Goal: Transaction & Acquisition: Book appointment/travel/reservation

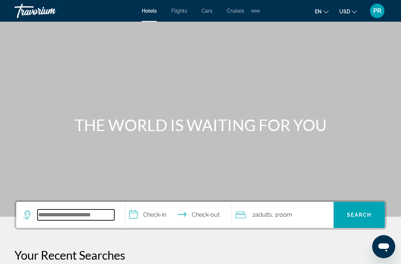
click at [52, 217] on input "Search hotel destination" at bounding box center [75, 214] width 77 height 11
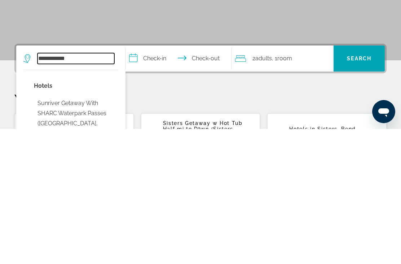
scroll to position [22, 0]
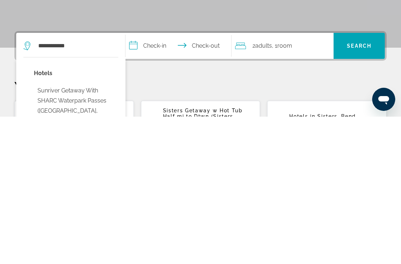
click at [43, 231] on button "Sunriver Getaway with SHARC Waterpark Passes ([GEOGRAPHIC_DATA], [GEOGRAPHIC_DA…" at bounding box center [76, 258] width 84 height 54
type input "**********"
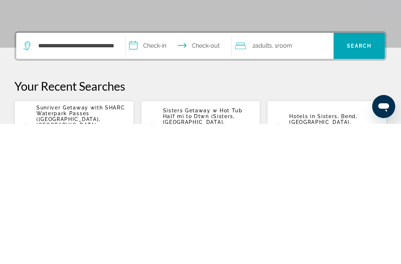
click at [159, 173] on input "**********" at bounding box center [179, 187] width 109 height 28
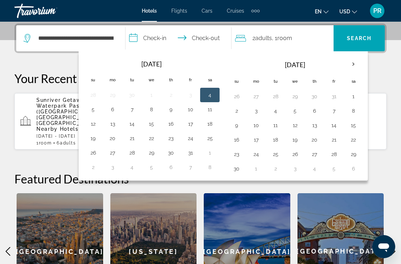
click at [317, 136] on button "20" at bounding box center [315, 139] width 12 height 10
click at [239, 154] on button "23" at bounding box center [237, 154] width 12 height 10
type input "**********"
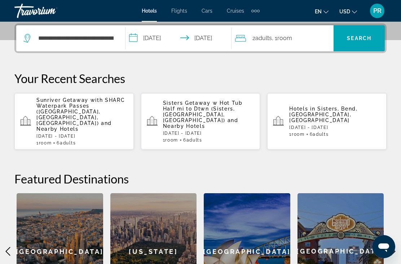
click at [315, 40] on div "2 Adult Adults , 1 Room rooms" at bounding box center [284, 38] width 98 height 10
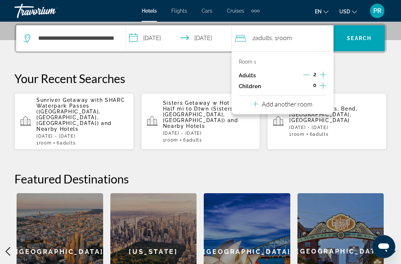
click at [326, 72] on icon "Increment adults" at bounding box center [323, 74] width 6 height 9
click at [324, 72] on icon "Increment adults" at bounding box center [323, 74] width 6 height 9
click at [324, 71] on icon "Increment adults" at bounding box center [323, 74] width 6 height 9
click at [327, 70] on div "Room 1 Adults 5 Children 0 Add another room" at bounding box center [282, 82] width 102 height 63
click at [326, 74] on icon "Increment adults" at bounding box center [323, 74] width 6 height 6
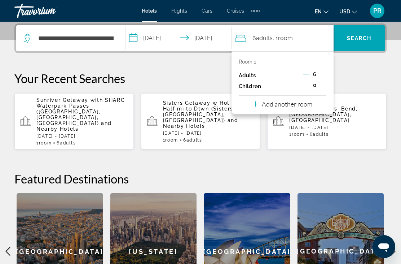
click at [251, 59] on p "Room 1" at bounding box center [247, 62] width 17 height 6
click at [250, 63] on p "Room 1" at bounding box center [247, 62] width 17 height 6
click at [361, 39] on span "Search" at bounding box center [359, 38] width 25 height 6
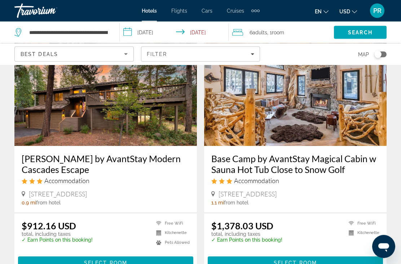
scroll to position [323, 0]
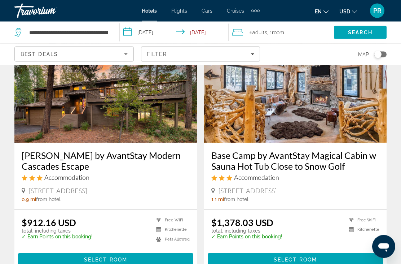
click at [32, 112] on img "Main content" at bounding box center [105, 84] width 182 height 115
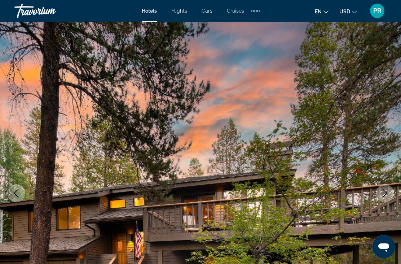
click at [225, 217] on img "Main content" at bounding box center [200, 193] width 401 height 342
click at [241, 209] on img "Main content" at bounding box center [200, 193] width 401 height 342
click at [378, 133] on img "Main content" at bounding box center [200, 193] width 401 height 342
click at [361, 149] on img "Main content" at bounding box center [200, 193] width 401 height 342
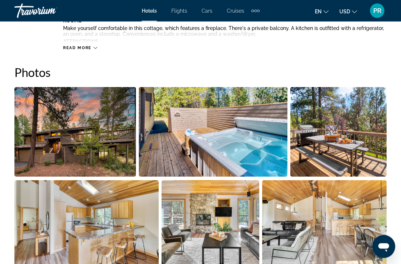
scroll to position [457, 0]
click at [59, 134] on img "Open full-screen image slider" at bounding box center [74, 131] width 121 height 89
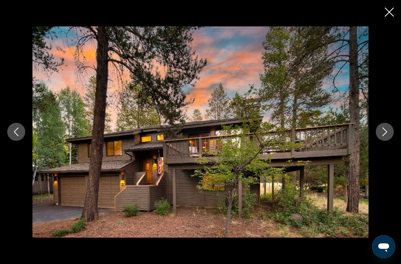
click at [384, 136] on icon "Next image" at bounding box center [384, 132] width 5 height 9
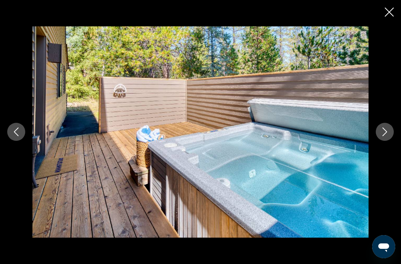
click at [382, 136] on icon "Next image" at bounding box center [384, 131] width 9 height 9
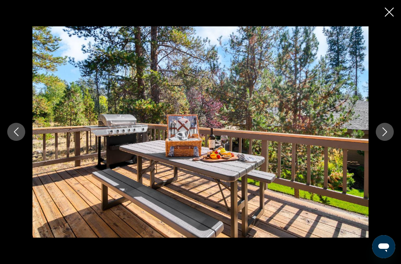
click at [382, 136] on icon "Next image" at bounding box center [384, 131] width 9 height 9
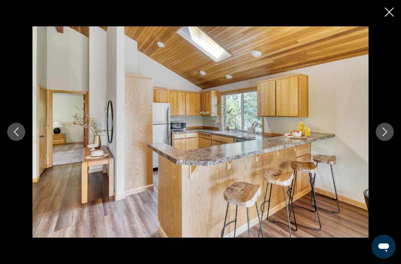
click at [381, 136] on icon "Next image" at bounding box center [384, 131] width 9 height 9
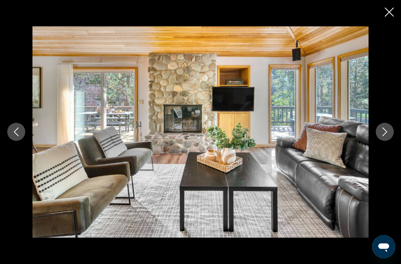
click at [381, 136] on icon "Next image" at bounding box center [384, 131] width 9 height 9
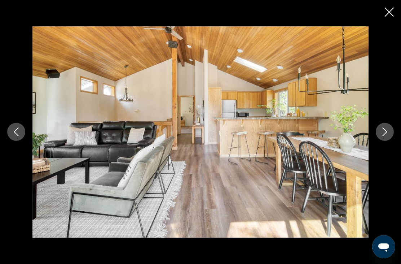
click at [17, 136] on icon "Previous image" at bounding box center [16, 131] width 9 height 9
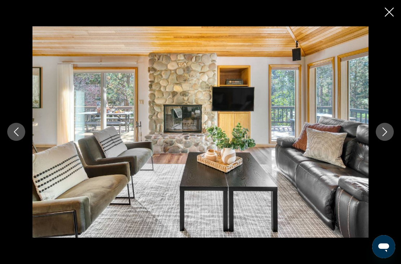
click at [386, 136] on icon "Next image" at bounding box center [384, 132] width 5 height 9
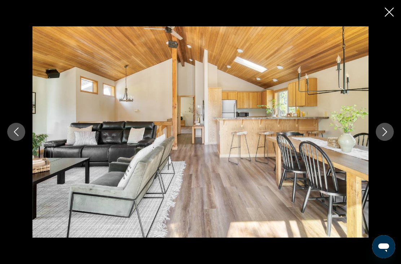
click at [382, 136] on icon "Next image" at bounding box center [384, 131] width 9 height 9
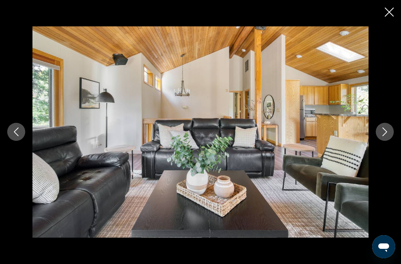
click at [383, 136] on icon "Next image" at bounding box center [384, 131] width 9 height 9
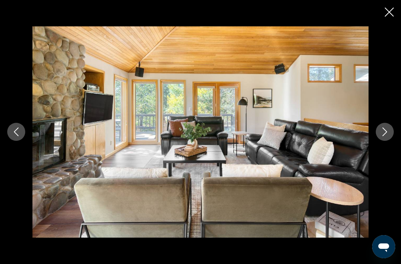
click at [384, 136] on icon "Next image" at bounding box center [384, 131] width 9 height 9
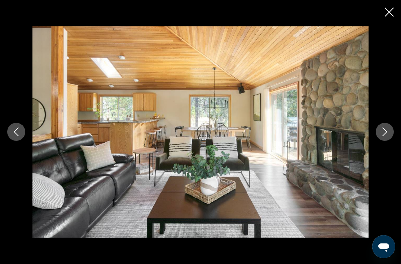
click at [381, 136] on icon "Next image" at bounding box center [384, 131] width 9 height 9
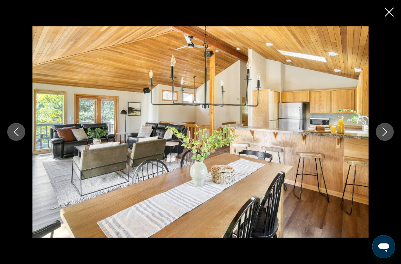
click at [385, 136] on icon "Next image" at bounding box center [384, 131] width 9 height 9
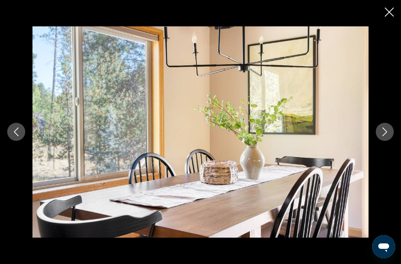
click at [383, 136] on icon "Next image" at bounding box center [384, 131] width 9 height 9
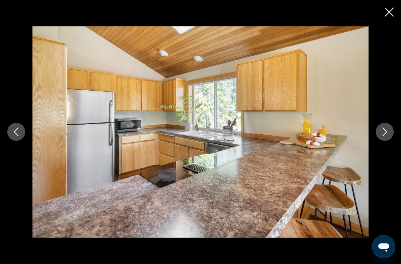
click at [386, 136] on icon "Next image" at bounding box center [384, 131] width 9 height 9
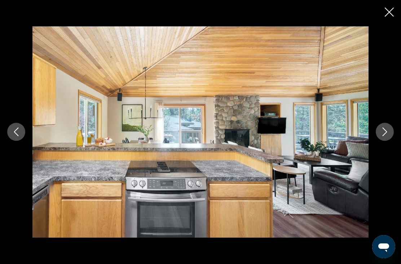
click at [387, 136] on icon "Next image" at bounding box center [384, 131] width 9 height 9
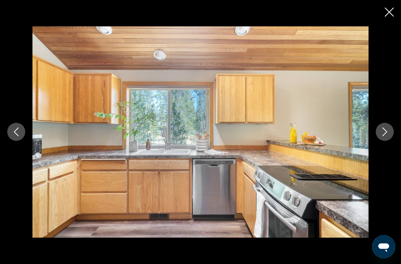
click at [383, 136] on icon "Next image" at bounding box center [384, 131] width 9 height 9
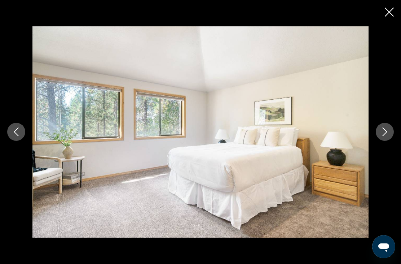
click at [384, 136] on icon "Next image" at bounding box center [384, 131] width 9 height 9
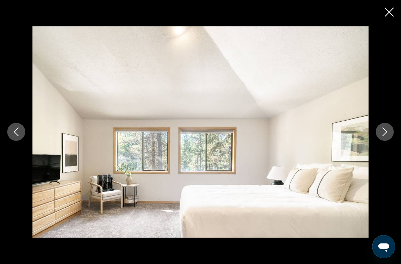
click at [382, 136] on icon "Next image" at bounding box center [384, 131] width 9 height 9
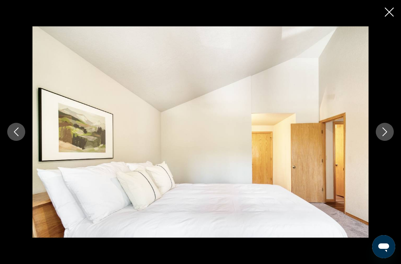
click at [17, 136] on icon "Previous image" at bounding box center [16, 131] width 9 height 9
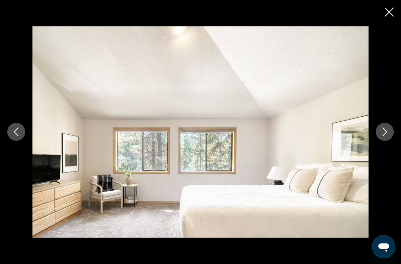
click at [14, 136] on icon "Previous image" at bounding box center [16, 132] width 5 height 9
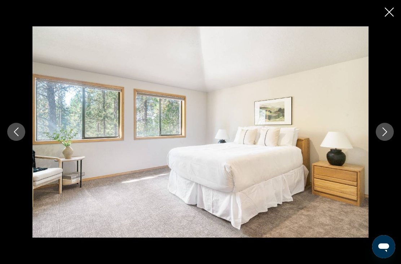
click at [16, 136] on icon "Previous image" at bounding box center [16, 132] width 5 height 9
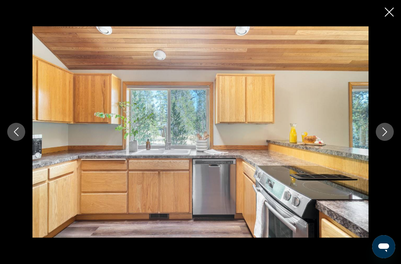
click at [387, 136] on icon "Next image" at bounding box center [384, 131] width 9 height 9
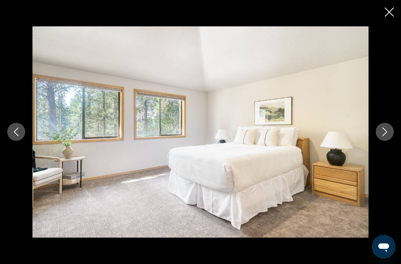
click at [383, 136] on icon "Next image" at bounding box center [384, 131] width 9 height 9
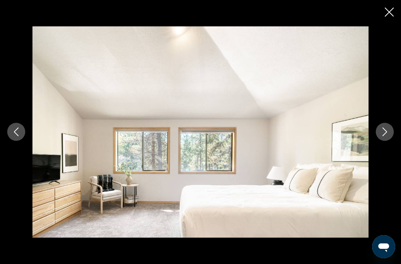
click at [383, 136] on icon "Next image" at bounding box center [384, 131] width 9 height 9
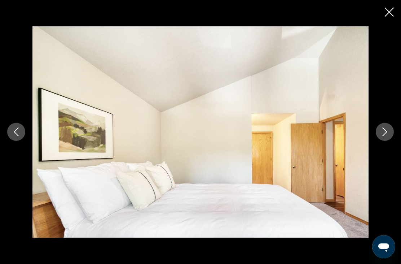
click at [382, 136] on icon "Next image" at bounding box center [384, 131] width 9 height 9
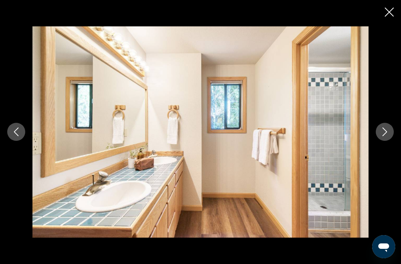
click at [380, 136] on icon "Next image" at bounding box center [384, 131] width 9 height 9
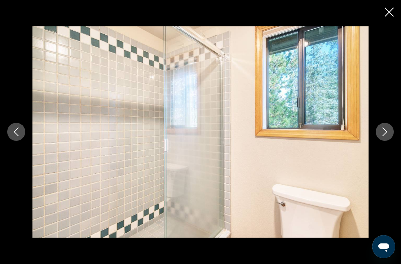
click at [380, 141] on button "Next image" at bounding box center [385, 132] width 18 height 18
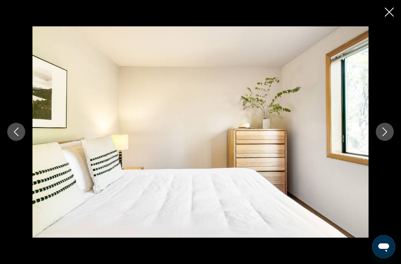
click at [380, 141] on button "Next image" at bounding box center [385, 132] width 18 height 18
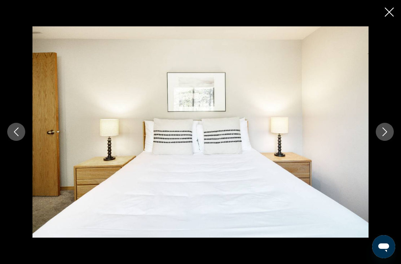
click at [384, 136] on icon "Next image" at bounding box center [384, 131] width 9 height 9
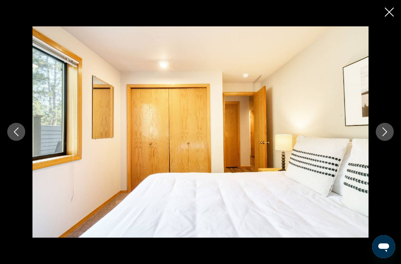
click at [382, 136] on icon "Next image" at bounding box center [384, 131] width 9 height 9
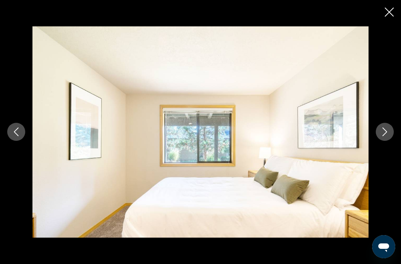
click at [384, 136] on icon "Next image" at bounding box center [384, 131] width 9 height 9
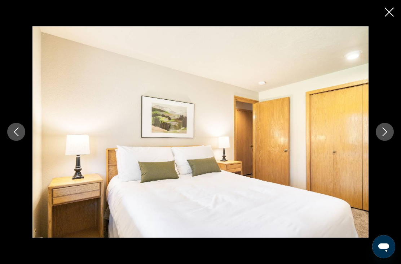
click at [382, 136] on icon "Next image" at bounding box center [384, 131] width 9 height 9
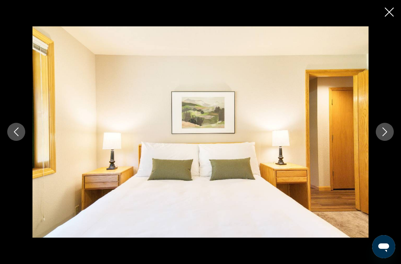
click at [380, 136] on icon "Next image" at bounding box center [384, 131] width 9 height 9
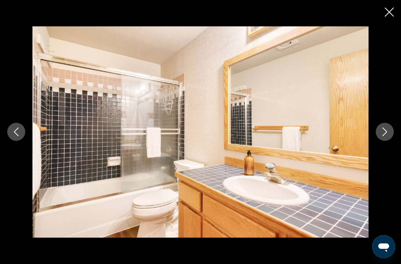
click at [379, 141] on button "Next image" at bounding box center [385, 132] width 18 height 18
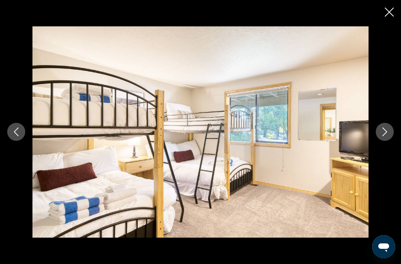
click at [384, 136] on icon "Next image" at bounding box center [384, 131] width 9 height 9
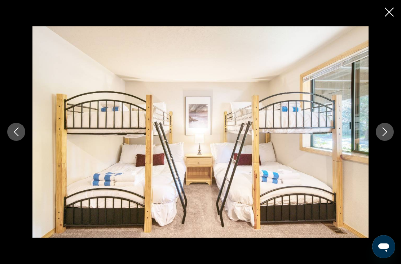
click at [379, 141] on button "Next image" at bounding box center [385, 132] width 18 height 18
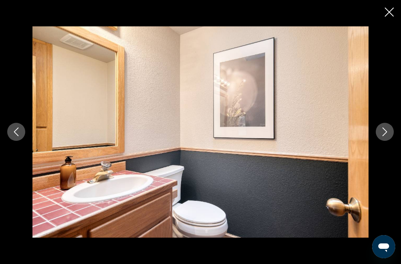
click at [378, 141] on button "Next image" at bounding box center [385, 132] width 18 height 18
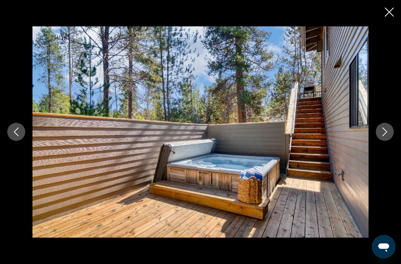
click at [382, 136] on icon "Next image" at bounding box center [384, 131] width 9 height 9
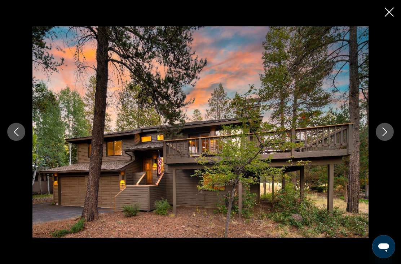
click at [382, 136] on icon "Next image" at bounding box center [384, 131] width 9 height 9
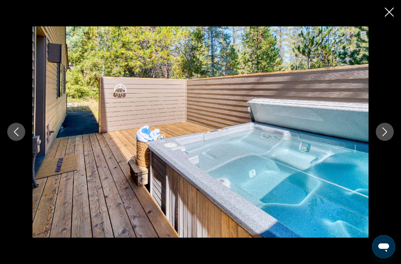
click at [385, 136] on icon "Next image" at bounding box center [384, 131] width 9 height 9
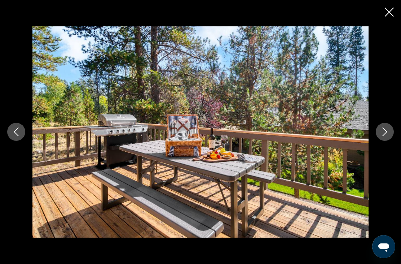
click at [385, 136] on icon "Next image" at bounding box center [384, 132] width 5 height 9
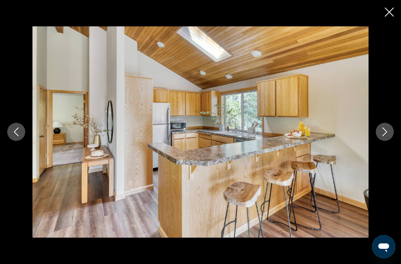
click at [388, 136] on icon "Next image" at bounding box center [384, 131] width 9 height 9
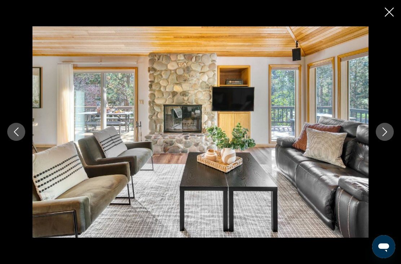
click at [386, 136] on icon "Next image" at bounding box center [384, 132] width 5 height 9
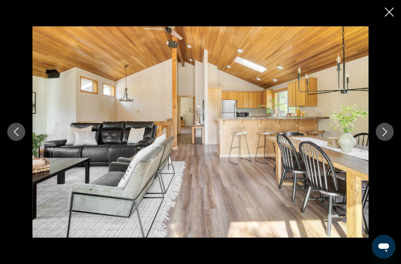
click at [382, 13] on div "prev next" at bounding box center [200, 132] width 401 height 264
click at [386, 13] on icon "Close slideshow" at bounding box center [389, 12] width 9 height 9
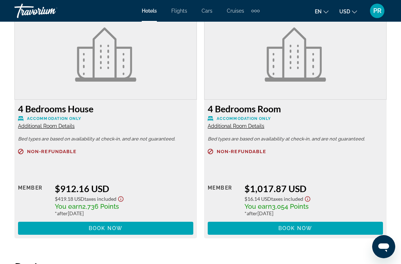
scroll to position [1138, 0]
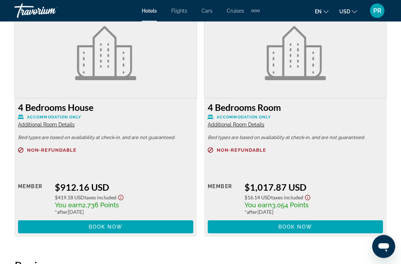
click at [357, 242] on div "4 Bedrooms House Accommodation Only Additional Room Details Bed types are based…" at bounding box center [200, 126] width 379 height 236
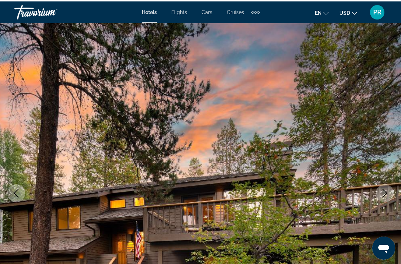
scroll to position [0, 0]
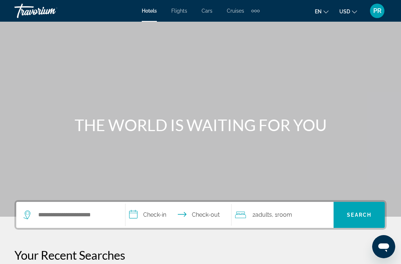
click at [46, 206] on div "Search widget" at bounding box center [70, 215] width 94 height 26
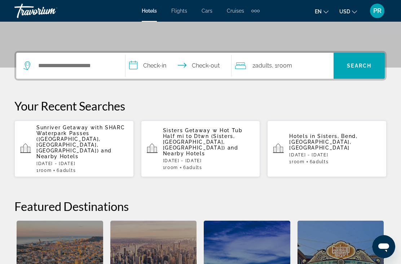
scroll to position [176, 0]
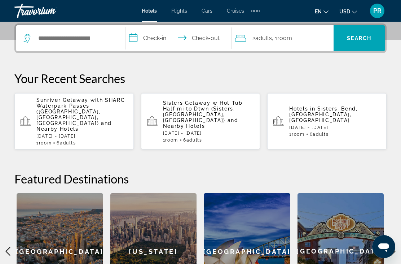
click at [45, 104] on span "Sunriver Getaway with SHARC Waterpark Passes ([GEOGRAPHIC_DATA], [GEOGRAPHIC_DA…" at bounding box center [80, 111] width 88 height 29
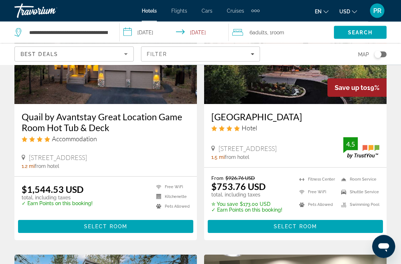
scroll to position [622, 0]
click at [304, 224] on span "Select Room" at bounding box center [295, 226] width 43 height 6
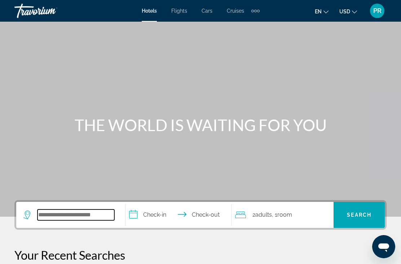
click at [53, 217] on input "Search hotel destination" at bounding box center [75, 214] width 77 height 11
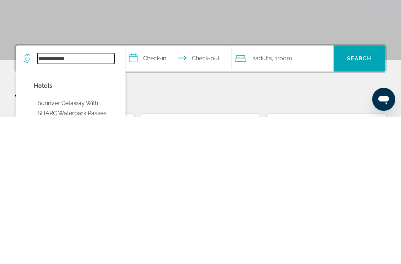
type input "**********"
click at [147, 193] on input "**********" at bounding box center [179, 207] width 109 height 28
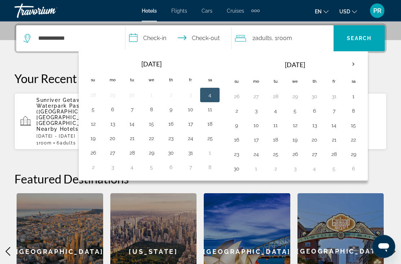
scroll to position [176, 0]
click at [315, 137] on button "20" at bounding box center [315, 139] width 12 height 10
click at [239, 155] on button "23" at bounding box center [237, 154] width 12 height 10
type input "**********"
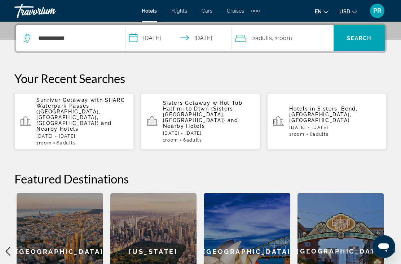
click at [304, 41] on div "2 Adult Adults , 1 Room rooms" at bounding box center [284, 38] width 98 height 10
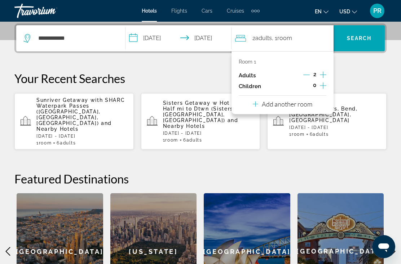
click at [322, 74] on icon "Increment adults" at bounding box center [323, 74] width 6 height 6
click at [320, 74] on icon "Increment adults" at bounding box center [323, 74] width 6 height 9
click at [322, 72] on icon "Increment adults" at bounding box center [323, 74] width 6 height 9
click at [320, 73] on icon "Increment adults" at bounding box center [323, 74] width 6 height 9
click at [358, 33] on span "Search" at bounding box center [358, 38] width 51 height 17
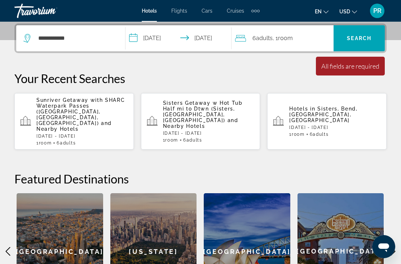
click at [359, 41] on span "Search" at bounding box center [359, 38] width 25 height 6
click at [73, 42] on input "**********" at bounding box center [75, 38] width 77 height 11
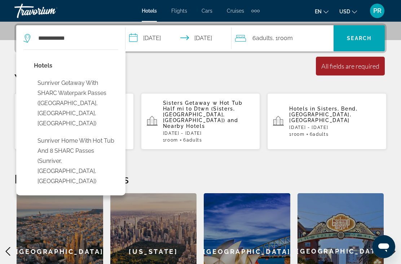
click at [89, 86] on button "Sunriver Getaway with SHARC Waterpark Passes ([GEOGRAPHIC_DATA], [GEOGRAPHIC_DA…" at bounding box center [76, 103] width 84 height 54
type input "**********"
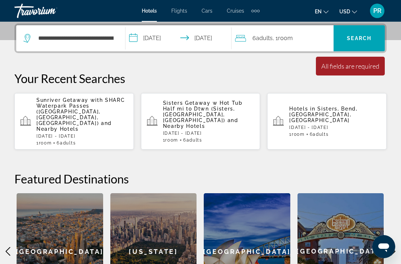
click at [363, 35] on span "Search" at bounding box center [358, 38] width 51 height 17
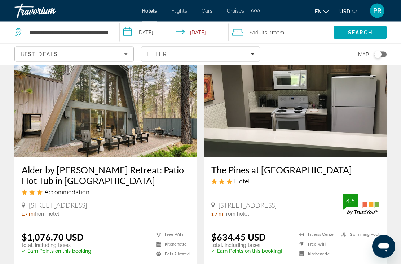
scroll to position [835, 0]
click at [49, 126] on img "Main content" at bounding box center [105, 98] width 182 height 115
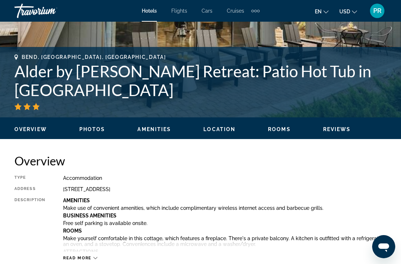
scroll to position [246, 0]
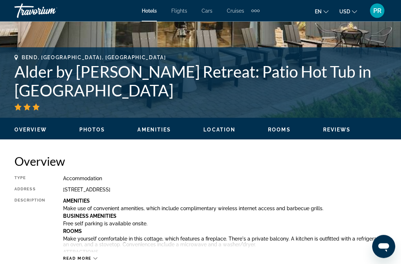
click at [90, 128] on span "Photos" at bounding box center [92, 130] width 26 height 6
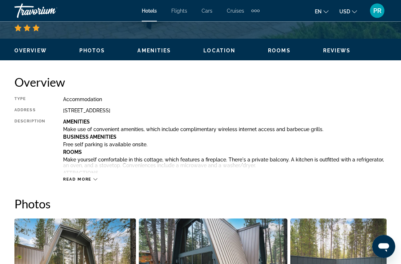
scroll to position [478, 0]
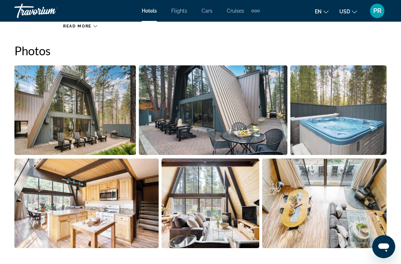
click at [50, 113] on img "Open full-screen image slider" at bounding box center [74, 109] width 121 height 89
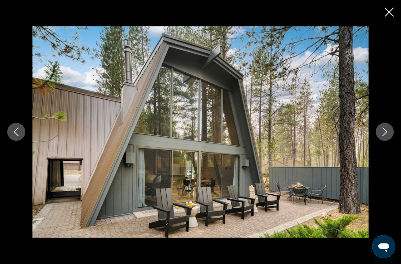
click at [387, 133] on icon "Next image" at bounding box center [384, 131] width 9 height 9
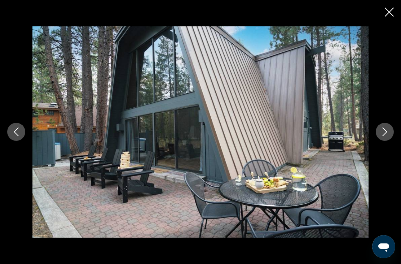
click at [388, 136] on icon "Next image" at bounding box center [384, 131] width 9 height 9
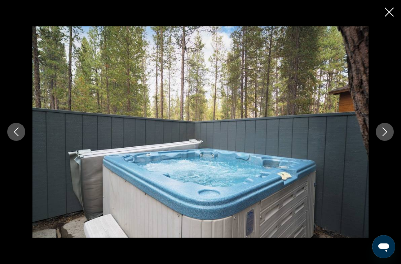
click at [387, 129] on icon "Next image" at bounding box center [384, 131] width 9 height 9
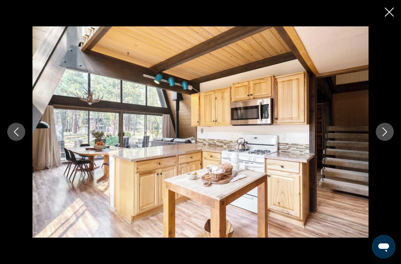
click at [386, 131] on icon "Next image" at bounding box center [384, 132] width 5 height 9
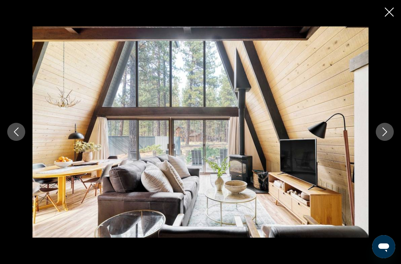
click at [387, 129] on icon "Next image" at bounding box center [384, 131] width 9 height 9
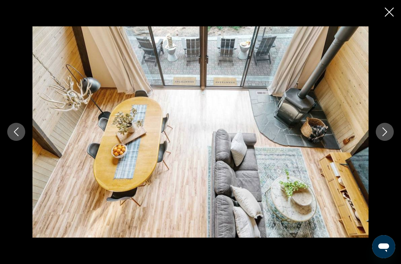
click at [388, 127] on button "Next image" at bounding box center [385, 132] width 18 height 18
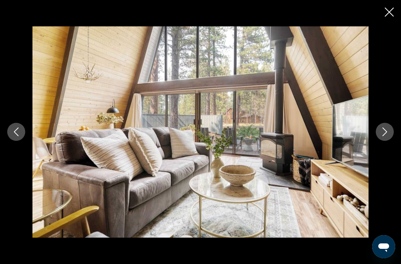
click at [382, 128] on icon "Next image" at bounding box center [384, 131] width 9 height 9
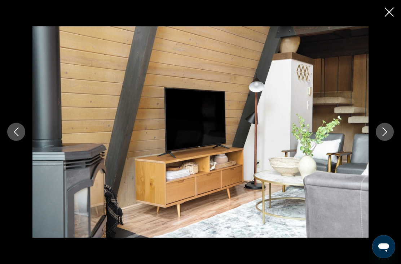
click at [382, 128] on icon "Next image" at bounding box center [384, 131] width 9 height 9
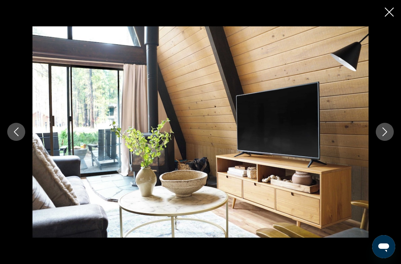
click at [383, 128] on icon "Next image" at bounding box center [384, 132] width 5 height 9
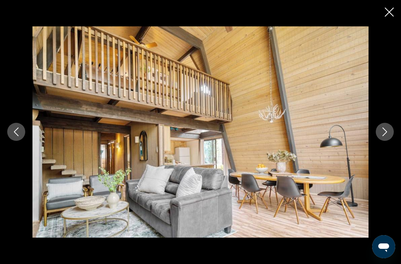
click at [385, 127] on button "Next image" at bounding box center [385, 132] width 18 height 18
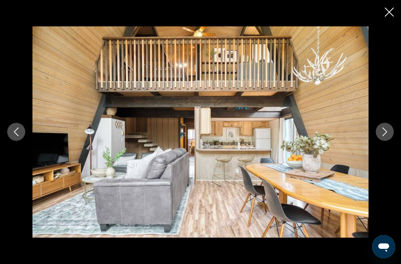
click at [380, 130] on icon "Next image" at bounding box center [384, 131] width 9 height 9
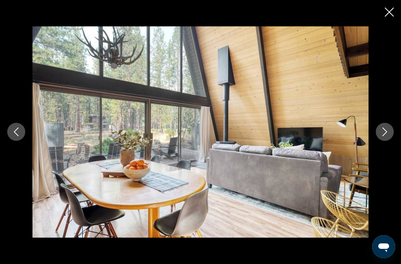
click at [385, 128] on icon "Next image" at bounding box center [384, 131] width 9 height 9
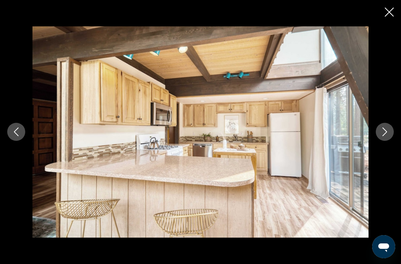
click at [384, 128] on icon "Next image" at bounding box center [384, 131] width 9 height 9
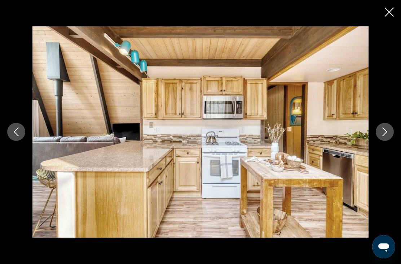
click at [380, 129] on icon "Next image" at bounding box center [384, 131] width 9 height 9
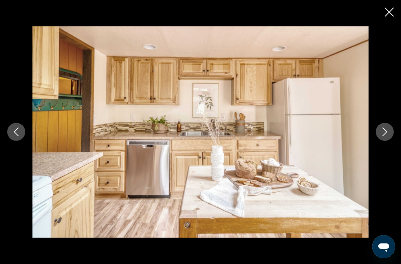
click at [382, 128] on icon "Next image" at bounding box center [384, 131] width 9 height 9
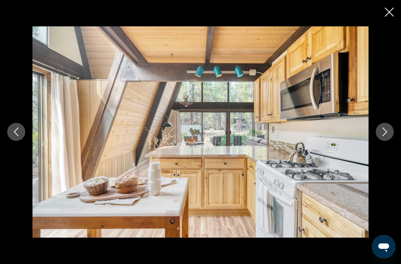
click at [380, 130] on button "Next image" at bounding box center [385, 132] width 18 height 18
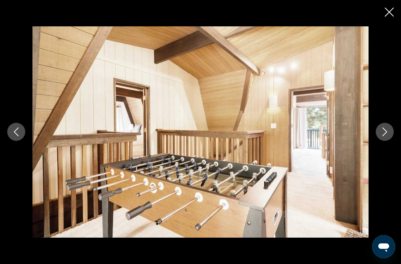
click at [382, 128] on icon "Next image" at bounding box center [384, 131] width 9 height 9
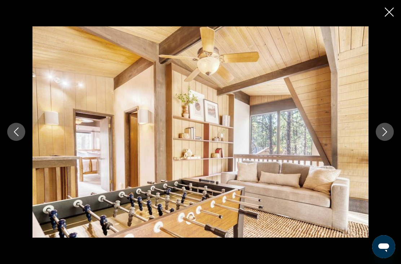
click at [384, 129] on icon "Next image" at bounding box center [384, 132] width 5 height 9
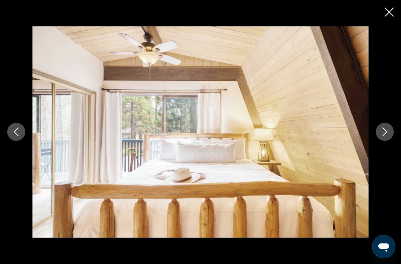
click at [381, 130] on icon "Next image" at bounding box center [384, 131] width 9 height 9
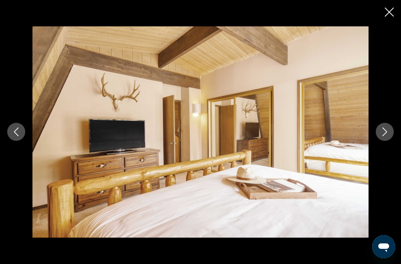
click at [381, 129] on icon "Next image" at bounding box center [384, 131] width 9 height 9
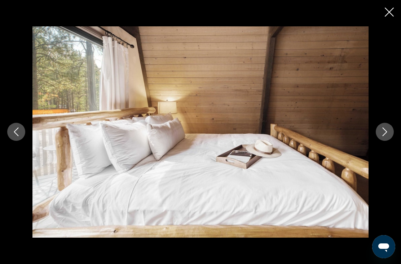
click at [378, 132] on button "Next image" at bounding box center [385, 132] width 18 height 18
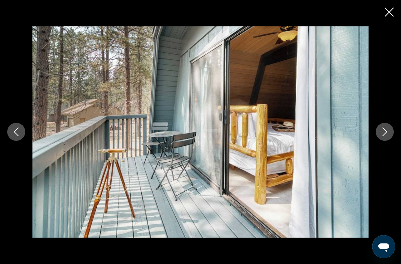
click at [379, 132] on button "Next image" at bounding box center [385, 132] width 18 height 18
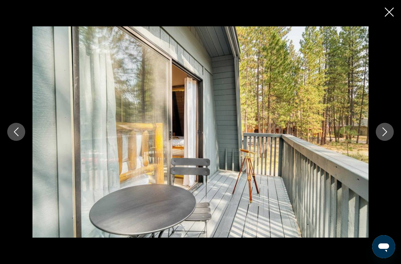
click at [381, 130] on icon "Next image" at bounding box center [384, 131] width 9 height 9
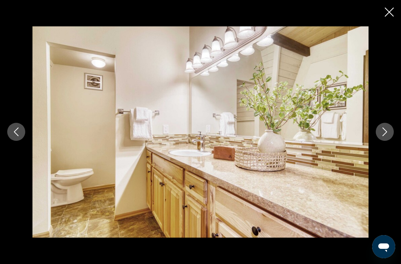
click at [379, 131] on button "Next image" at bounding box center [385, 132] width 18 height 18
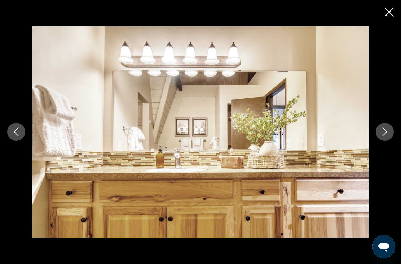
click at [376, 132] on button "Next image" at bounding box center [385, 132] width 18 height 18
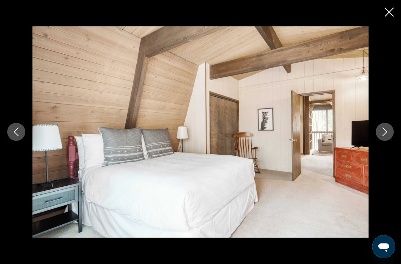
click at [374, 133] on div "prev next" at bounding box center [200, 131] width 401 height 211
click at [377, 131] on button "Next image" at bounding box center [385, 132] width 18 height 18
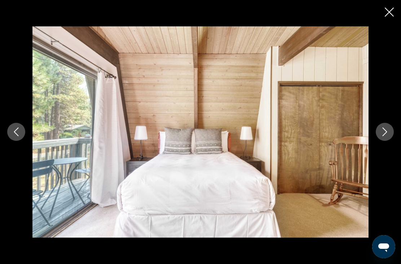
click at [377, 129] on button "Next image" at bounding box center [385, 132] width 18 height 18
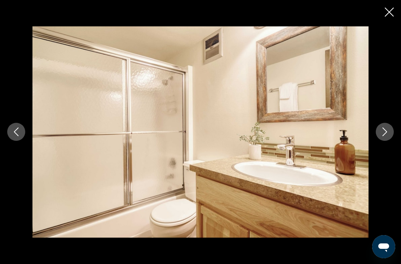
click at [372, 132] on div "prev next" at bounding box center [200, 131] width 401 height 211
click at [379, 131] on button "Next image" at bounding box center [385, 132] width 18 height 18
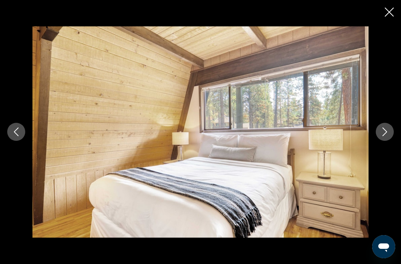
click at [376, 132] on button "Next image" at bounding box center [385, 132] width 18 height 18
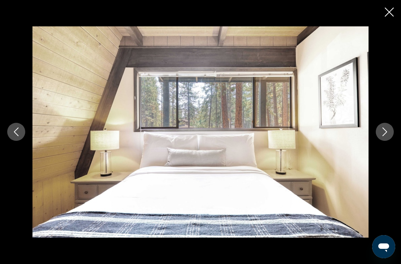
click at [377, 133] on button "Next image" at bounding box center [385, 132] width 18 height 18
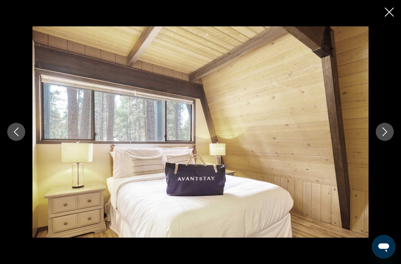
click at [378, 133] on button "Next image" at bounding box center [385, 132] width 18 height 18
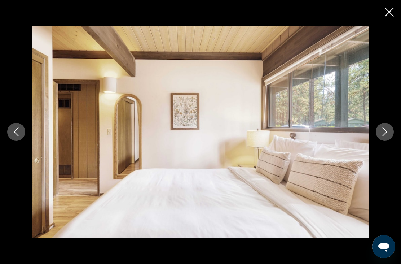
click at [384, 130] on icon "Next image" at bounding box center [384, 131] width 9 height 9
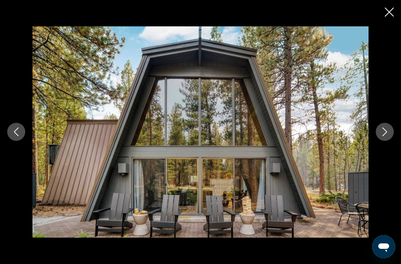
click at [385, 17] on button "Close slideshow" at bounding box center [389, 12] width 9 height 11
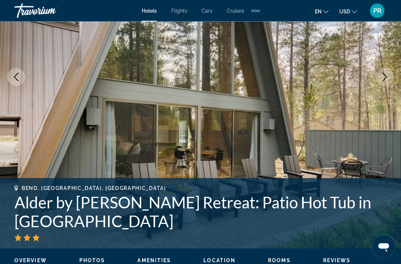
scroll to position [107, 0]
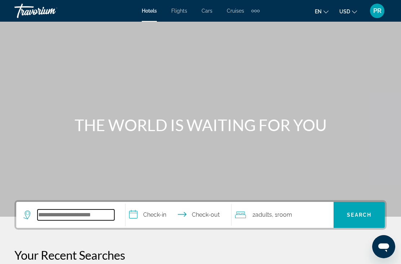
click at [93, 217] on input "Search hotel destination" at bounding box center [75, 214] width 77 height 11
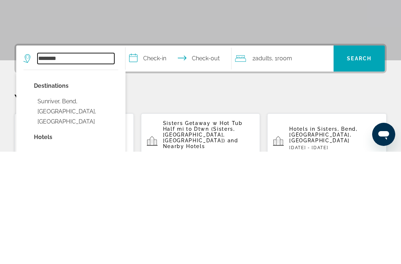
scroll to position [44, 0]
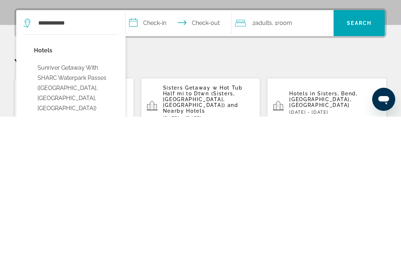
click at [76, 208] on button "Sunriver Getaway with SHARC Waterpark Passes ([GEOGRAPHIC_DATA], [GEOGRAPHIC_DA…" at bounding box center [76, 235] width 84 height 54
type input "**********"
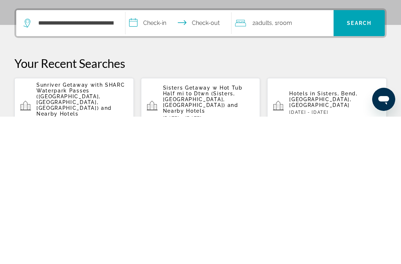
click at [138, 157] on input "**********" at bounding box center [179, 171] width 109 height 28
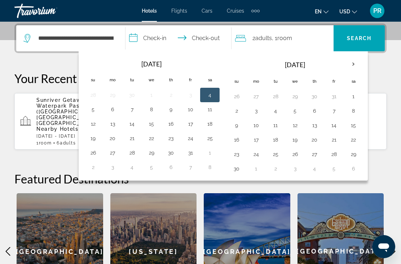
click at [314, 139] on button "20" at bounding box center [315, 139] width 12 height 10
click at [236, 152] on button "23" at bounding box center [237, 154] width 12 height 10
type input "**********"
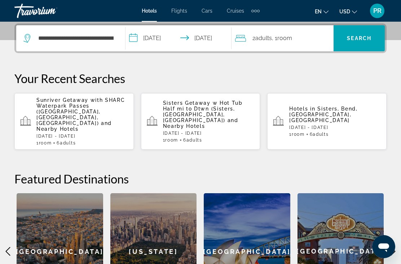
click at [297, 42] on div "2 Adult Adults , 1 Room rooms" at bounding box center [284, 38] width 98 height 10
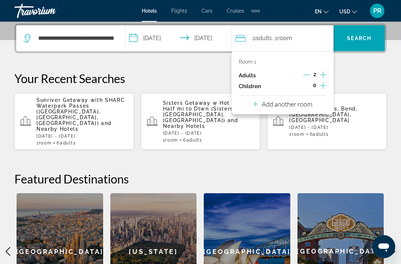
click at [322, 73] on icon "Increment adults" at bounding box center [323, 74] width 6 height 9
click at [320, 71] on icon "Increment adults" at bounding box center [323, 74] width 6 height 9
click at [322, 70] on icon "Increment adults" at bounding box center [323, 74] width 6 height 9
click at [321, 70] on icon "Increment adults" at bounding box center [323, 74] width 6 height 9
click at [353, 38] on span "Search" at bounding box center [359, 38] width 25 height 6
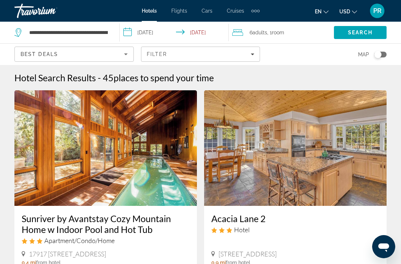
click at [255, 54] on span "Filters" at bounding box center [200, 53] width 119 height 17
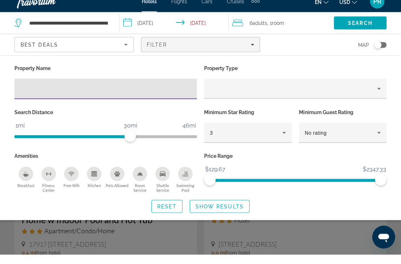
click at [249, 49] on span "Filters" at bounding box center [200, 53] width 119 height 17
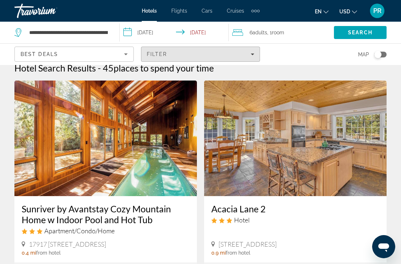
click at [251, 60] on span "Filters" at bounding box center [200, 53] width 119 height 17
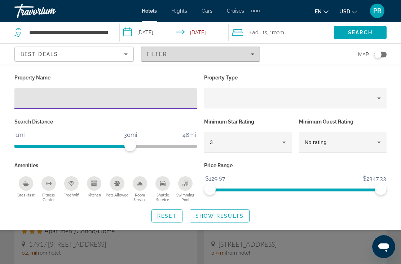
scroll to position [9, 0]
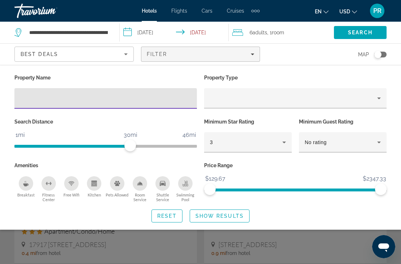
click at [254, 58] on span "Filters" at bounding box center [200, 53] width 119 height 17
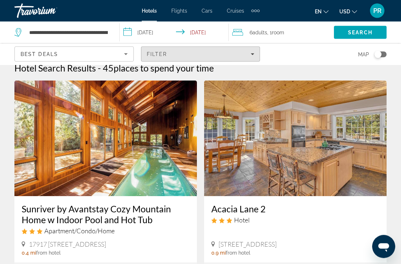
scroll to position [10, 0]
click at [254, 57] on div "Filter" at bounding box center [201, 54] width 108 height 6
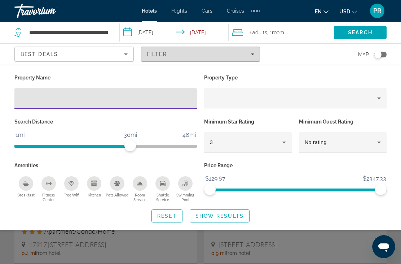
click at [170, 50] on span "Filters" at bounding box center [200, 53] width 119 height 17
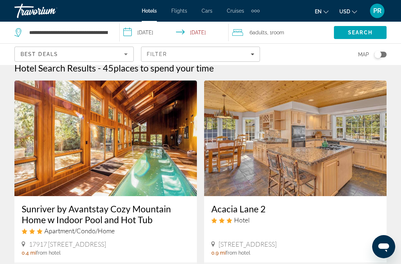
click at [190, 61] on span "Filters" at bounding box center [200, 53] width 119 height 17
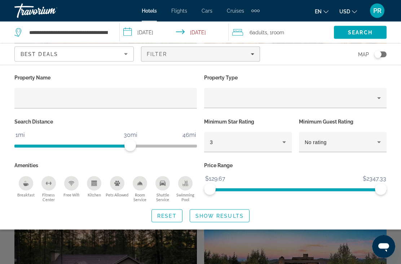
scroll to position [412, 0]
click at [252, 54] on icon "Filters" at bounding box center [253, 54] width 4 height 2
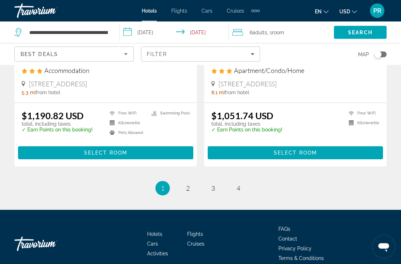
scroll to position [1499, 0]
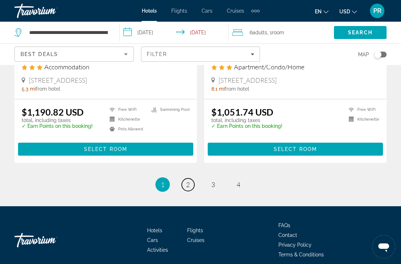
click at [189, 180] on span "2" at bounding box center [188, 184] width 4 height 8
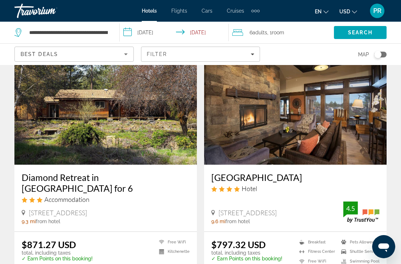
scroll to position [42, 0]
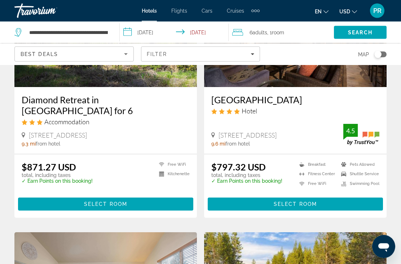
click at [297, 202] on span "Select Room" at bounding box center [295, 204] width 43 height 6
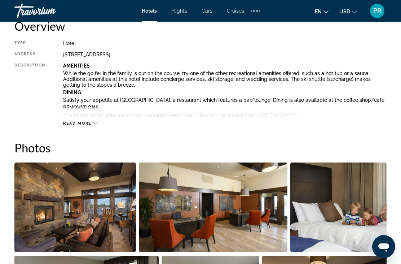
scroll to position [375, 0]
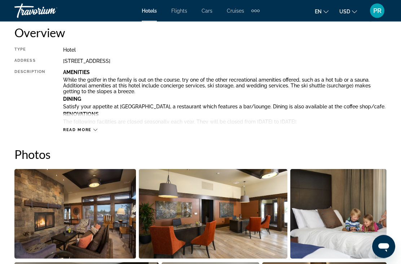
click at [84, 132] on span "Read more" at bounding box center [77, 130] width 28 height 5
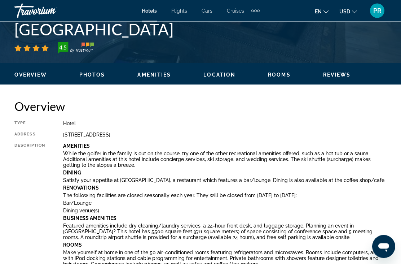
scroll to position [301, 0]
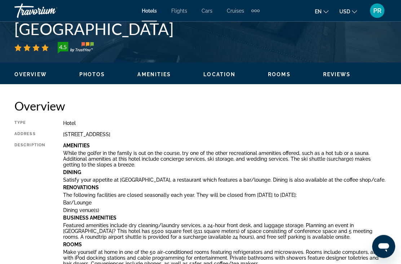
click at [284, 73] on span "Rooms" at bounding box center [279, 75] width 23 height 6
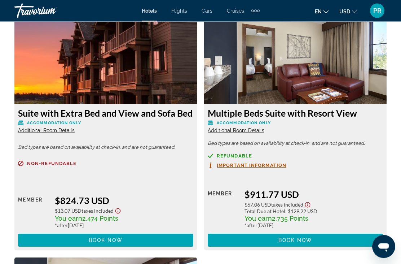
scroll to position [1643, 0]
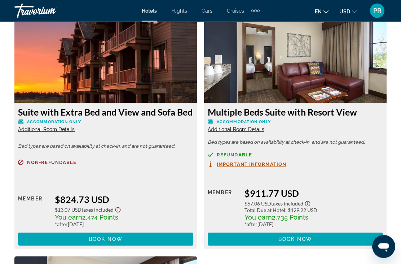
click at [63, 132] on span "Additional Room Details" at bounding box center [46, 130] width 57 height 6
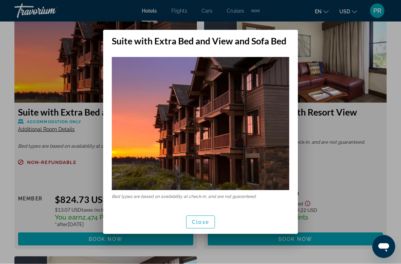
scroll to position [0, 0]
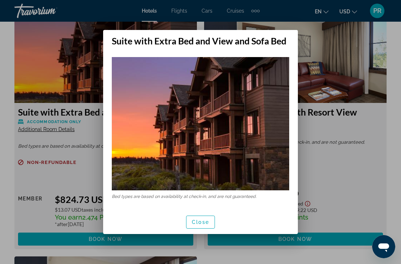
click at [205, 221] on span "Close" at bounding box center [200, 222] width 17 height 6
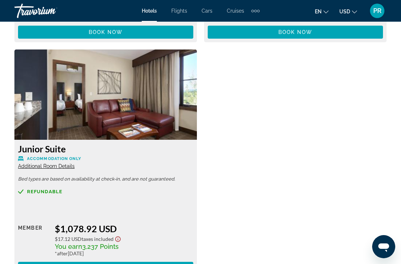
scroll to position [1849, 0]
click at [66, 167] on span "Additional Room Details" at bounding box center [46, 166] width 57 height 6
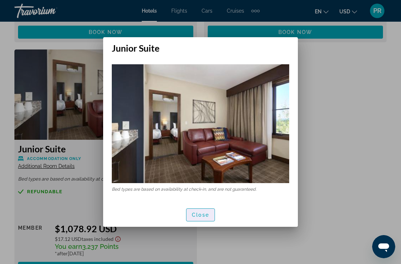
click at [206, 213] on span "Close" at bounding box center [200, 215] width 17 height 6
